Goal: Check status: Check status

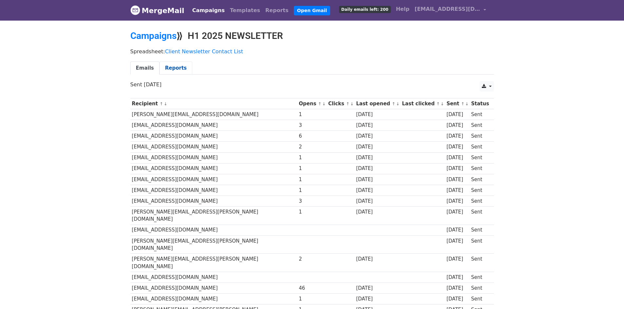
click at [162, 69] on link "Reports" at bounding box center [175, 68] width 33 height 13
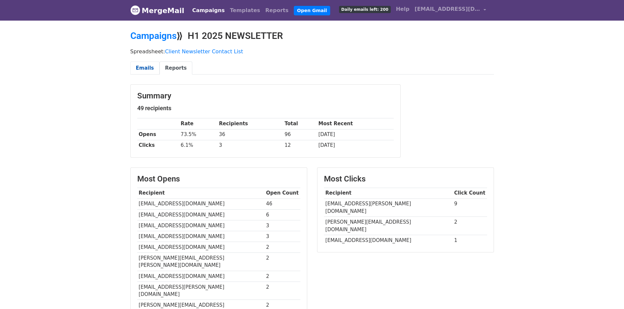
click at [140, 65] on link "Emails" at bounding box center [144, 68] width 29 height 13
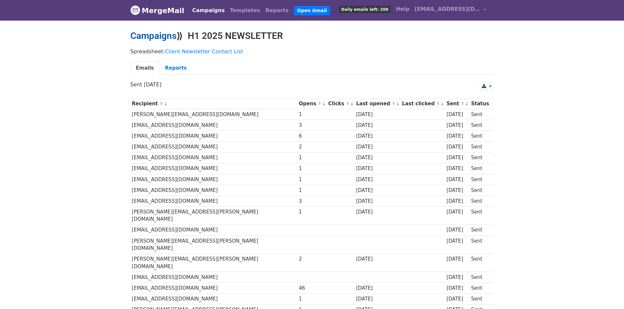
click at [148, 35] on link "Campaigns" at bounding box center [153, 35] width 46 height 11
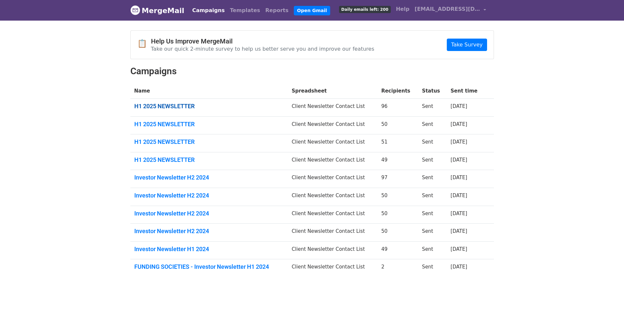
click at [155, 107] on link "H1 2025 NEWSLETTER" at bounding box center [209, 106] width 150 height 7
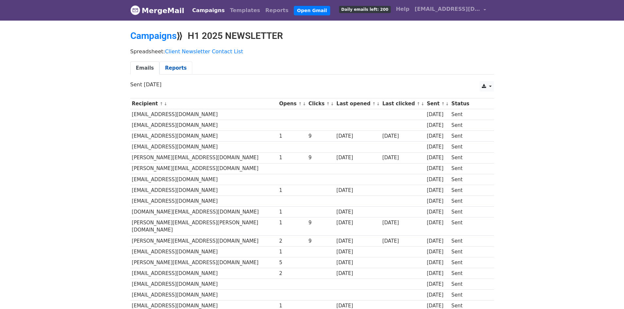
click at [166, 64] on link "Reports" at bounding box center [175, 68] width 33 height 13
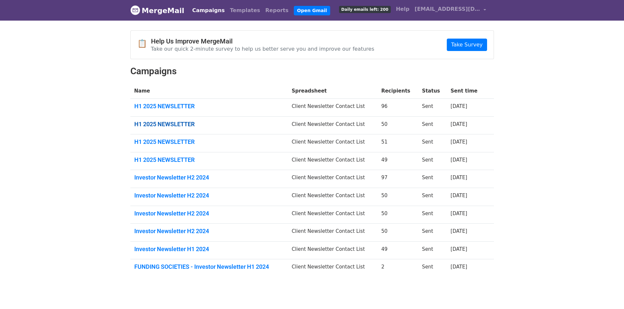
click at [149, 126] on link "H1 2025 NEWSLETTER" at bounding box center [209, 124] width 150 height 7
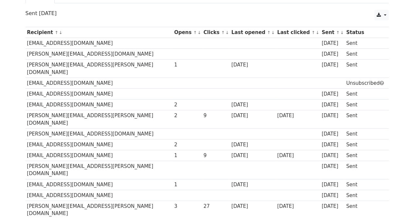
scroll to position [72, 0]
